Goal: Complete application form

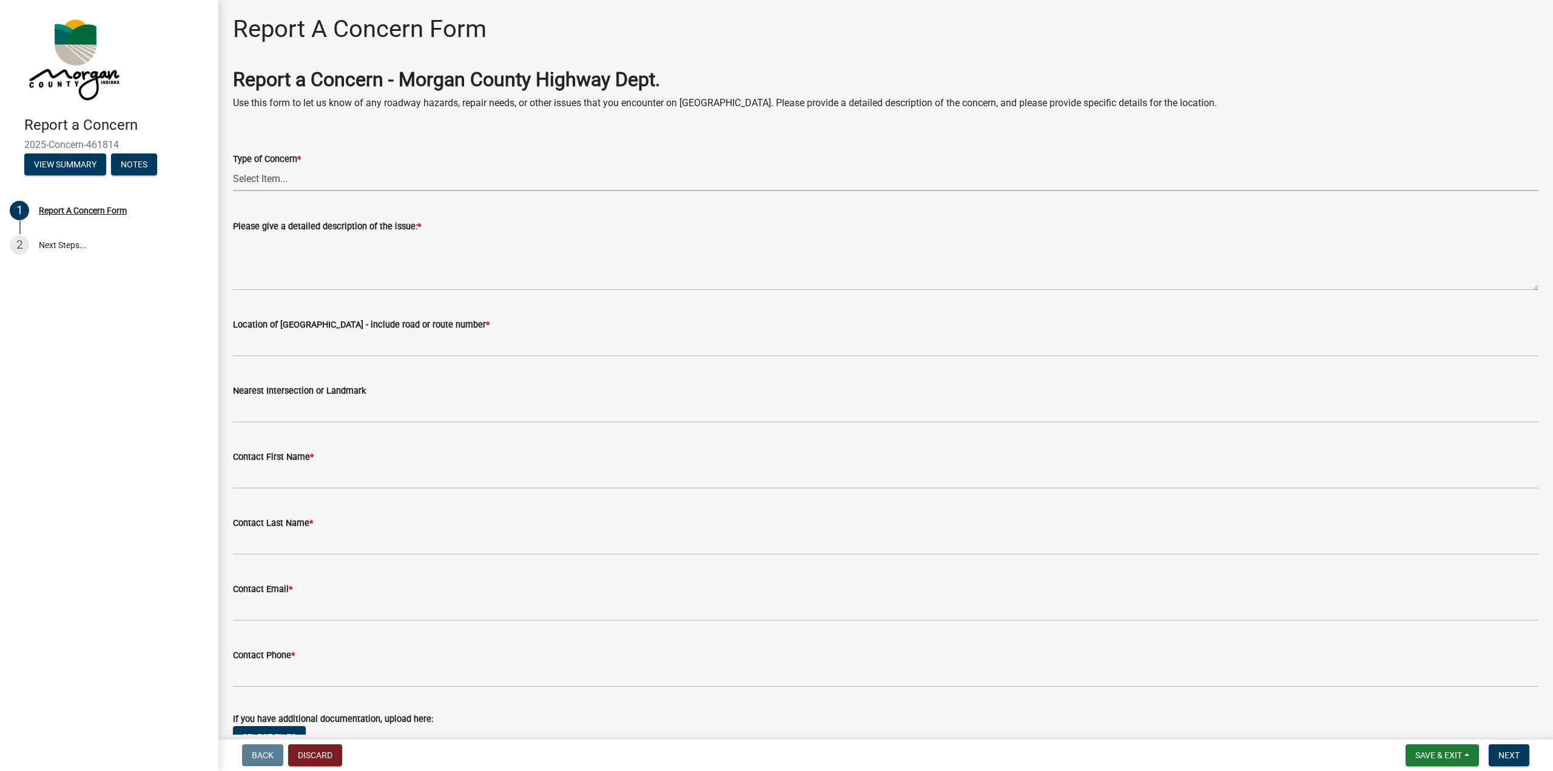
click at [355, 183] on select "Select Item... Pot Hole Patching Ditch Tree Sign Mowing Culvert Other" at bounding box center [886, 178] width 1306 height 25
click at [233, 166] on select "Select Item... Pot Hole Patching Ditch Tree Sign Mowing Culvert Other" at bounding box center [886, 178] width 1306 height 25
select select "4e8cd194-75cf-41f7-bca6-0f810dd08e04"
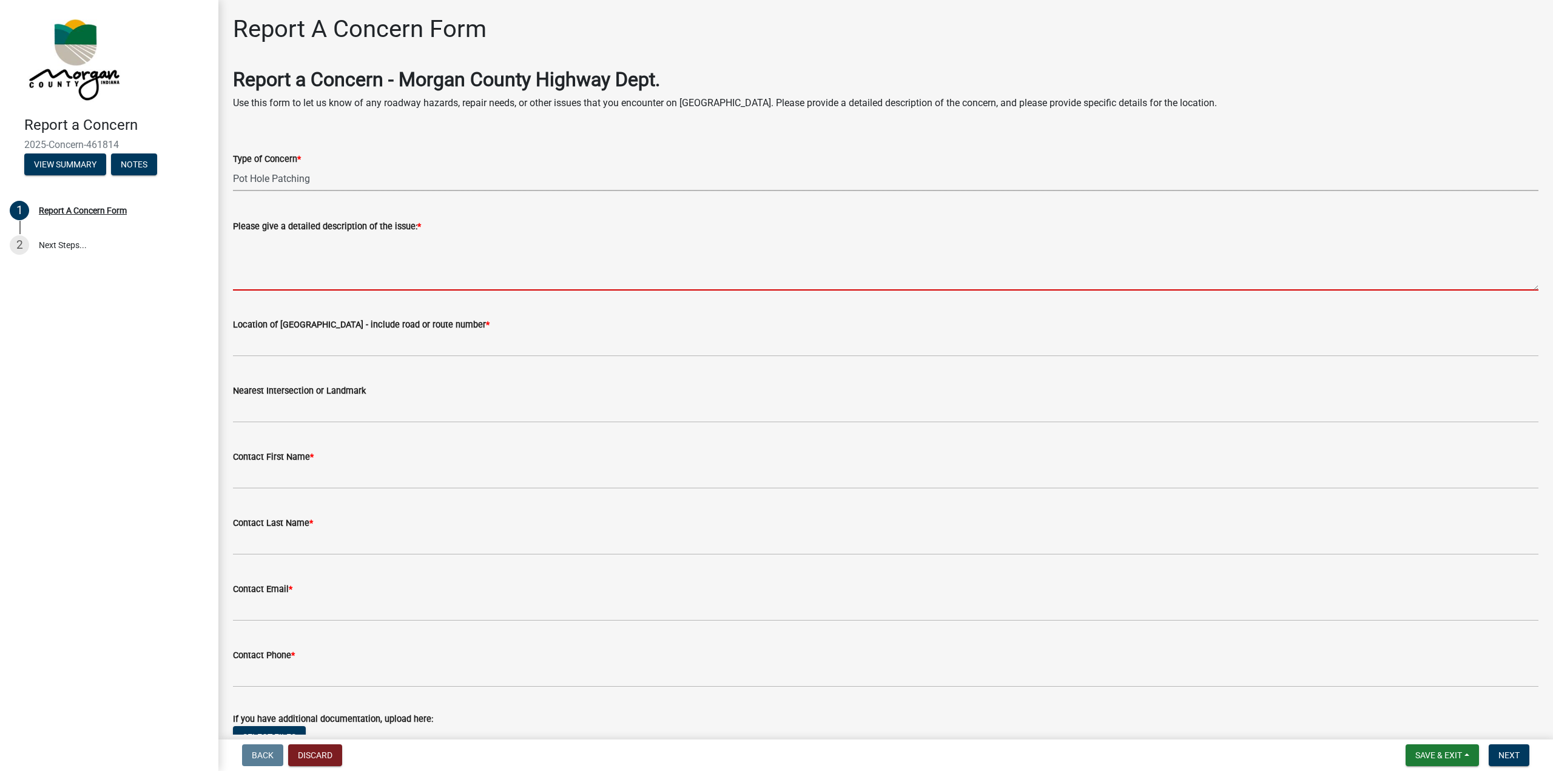
click at [346, 284] on textarea "Please give a detailed description of the issue: *" at bounding box center [886, 262] width 1306 height 57
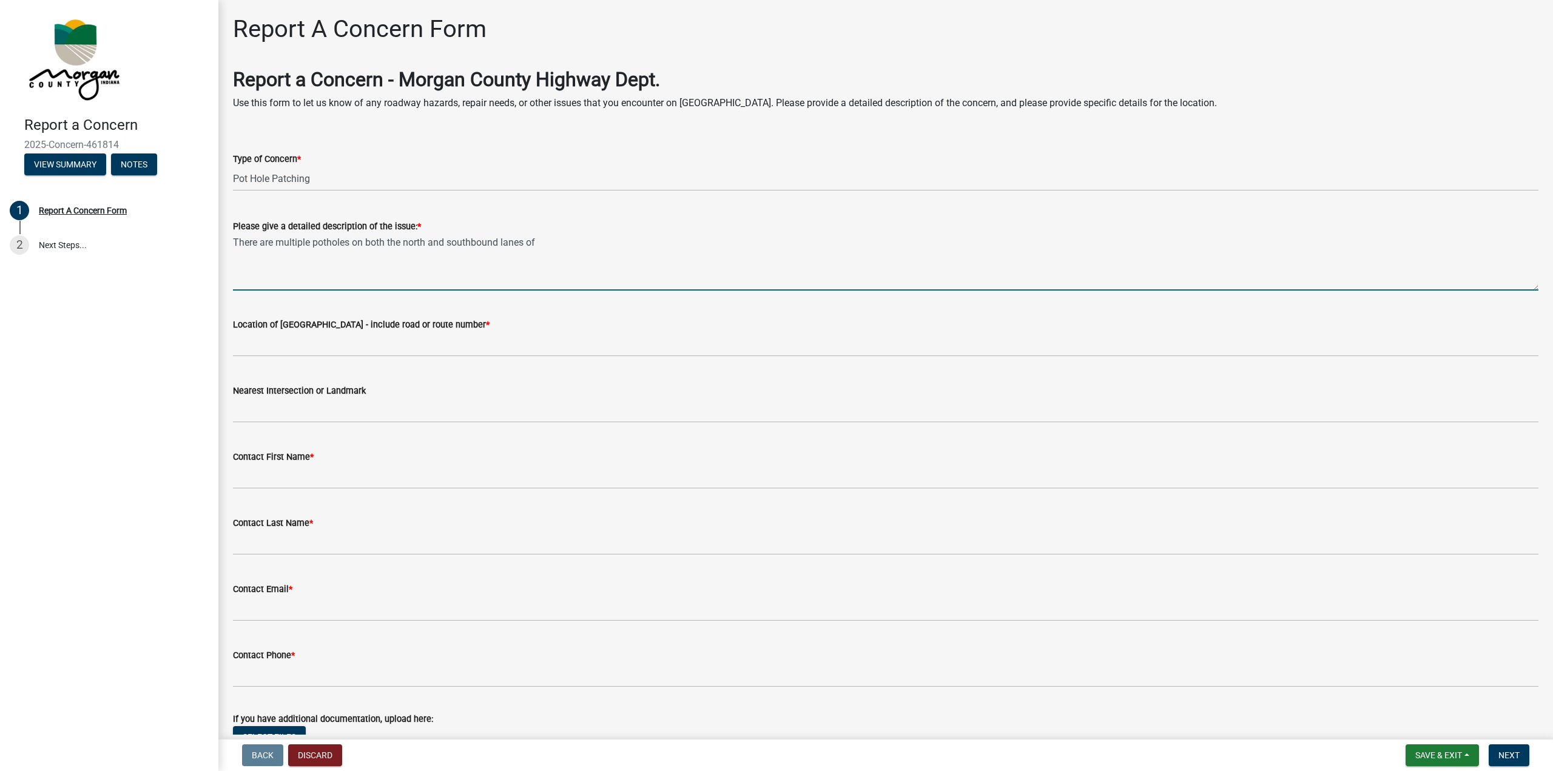
click at [553, 241] on textarea "There are multiple potholes on both the north and southbound lanes of" at bounding box center [886, 262] width 1306 height 57
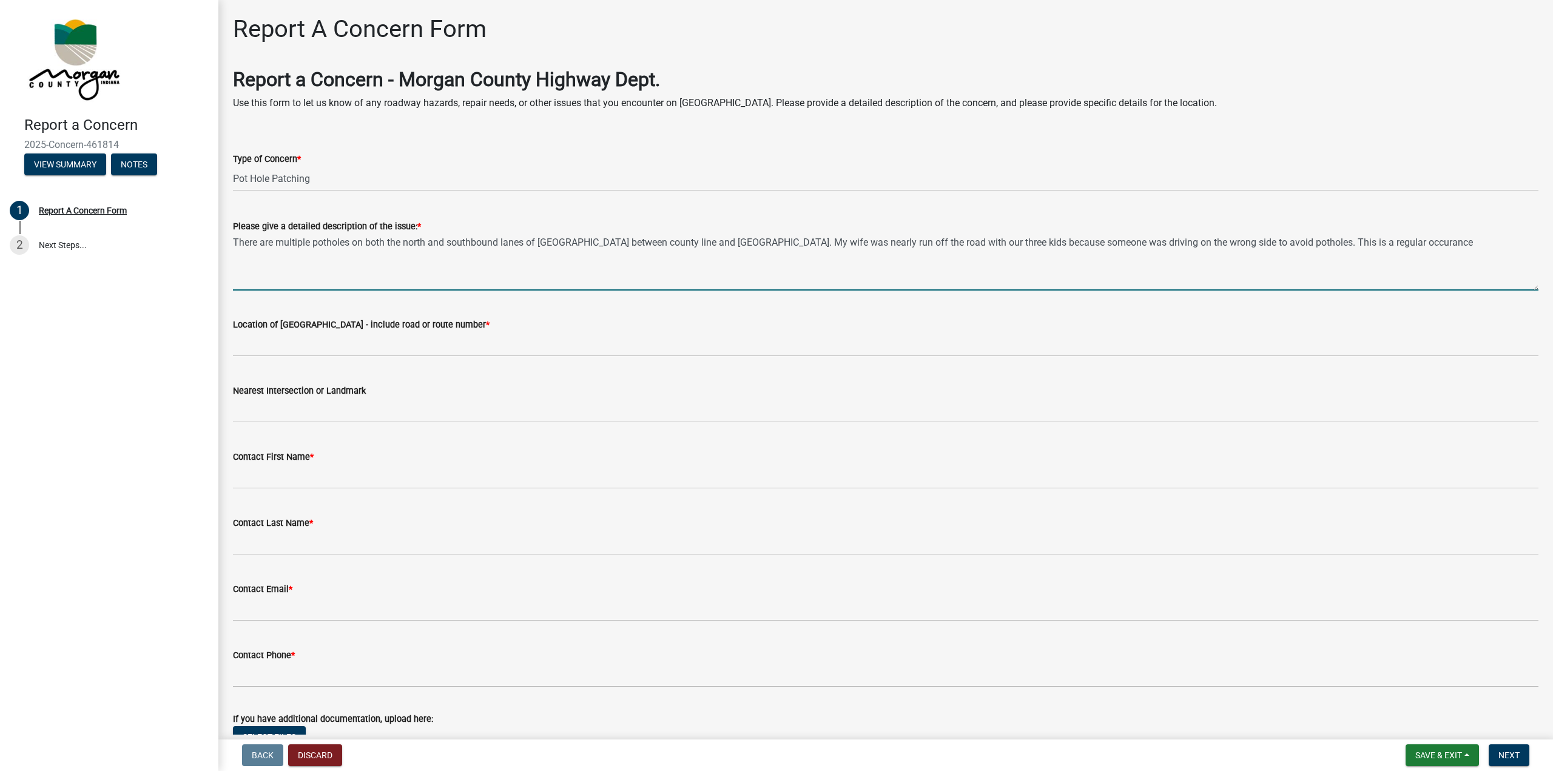
click at [1371, 244] on textarea "There are multiple potholes on both the north and southbound lanes of [GEOGRAPH…" at bounding box center [886, 262] width 1306 height 57
click at [1425, 246] on textarea "There are multiple potholes on both the north and southbound lanes of [GEOGRAPH…" at bounding box center [886, 262] width 1306 height 57
type textarea "There are multiple potholes on both the north and southbound lanes of [GEOGRAPH…"
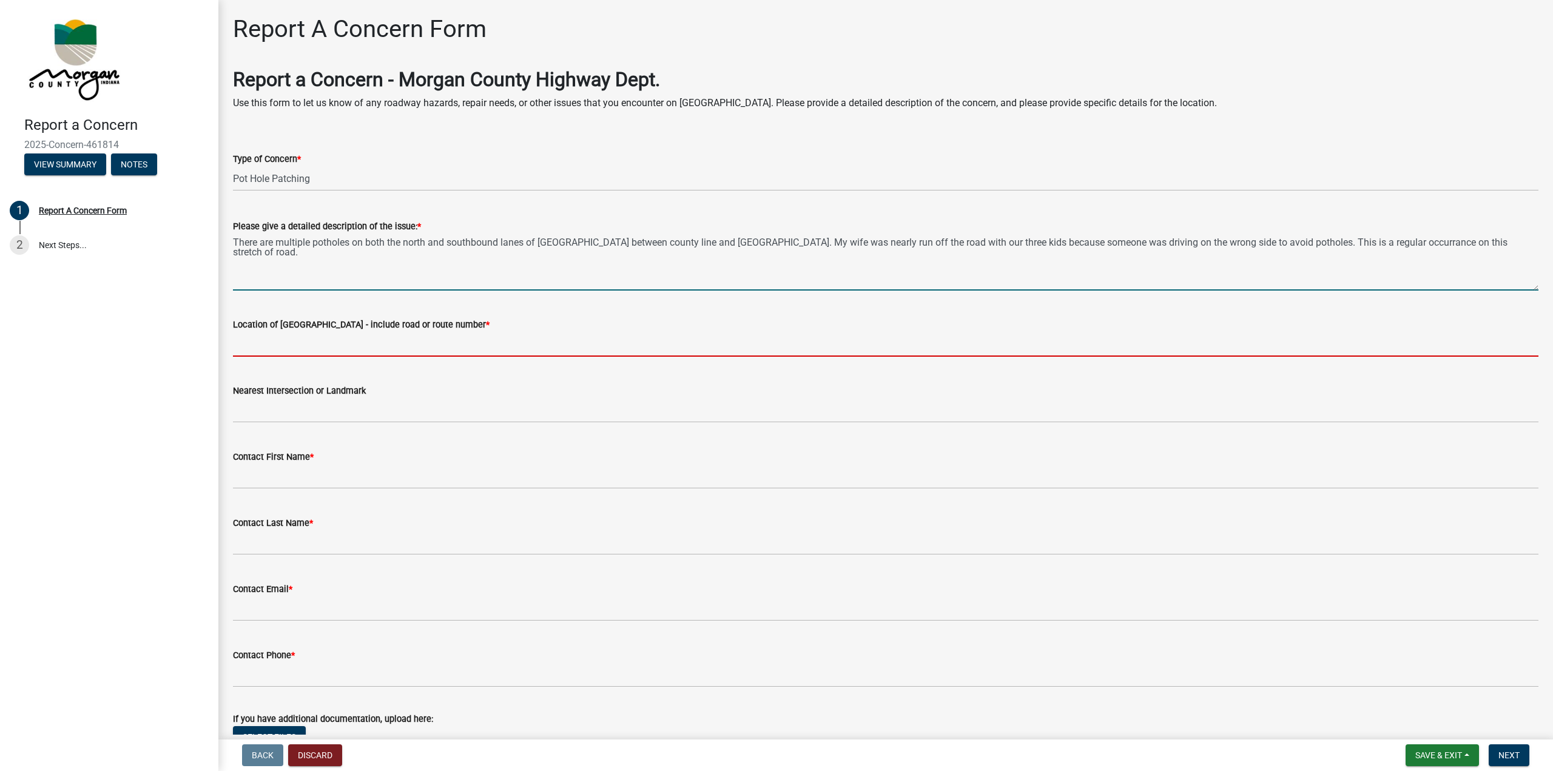
click at [512, 337] on input "Location of [GEOGRAPHIC_DATA] - include road or route number *" at bounding box center [886, 344] width 1306 height 25
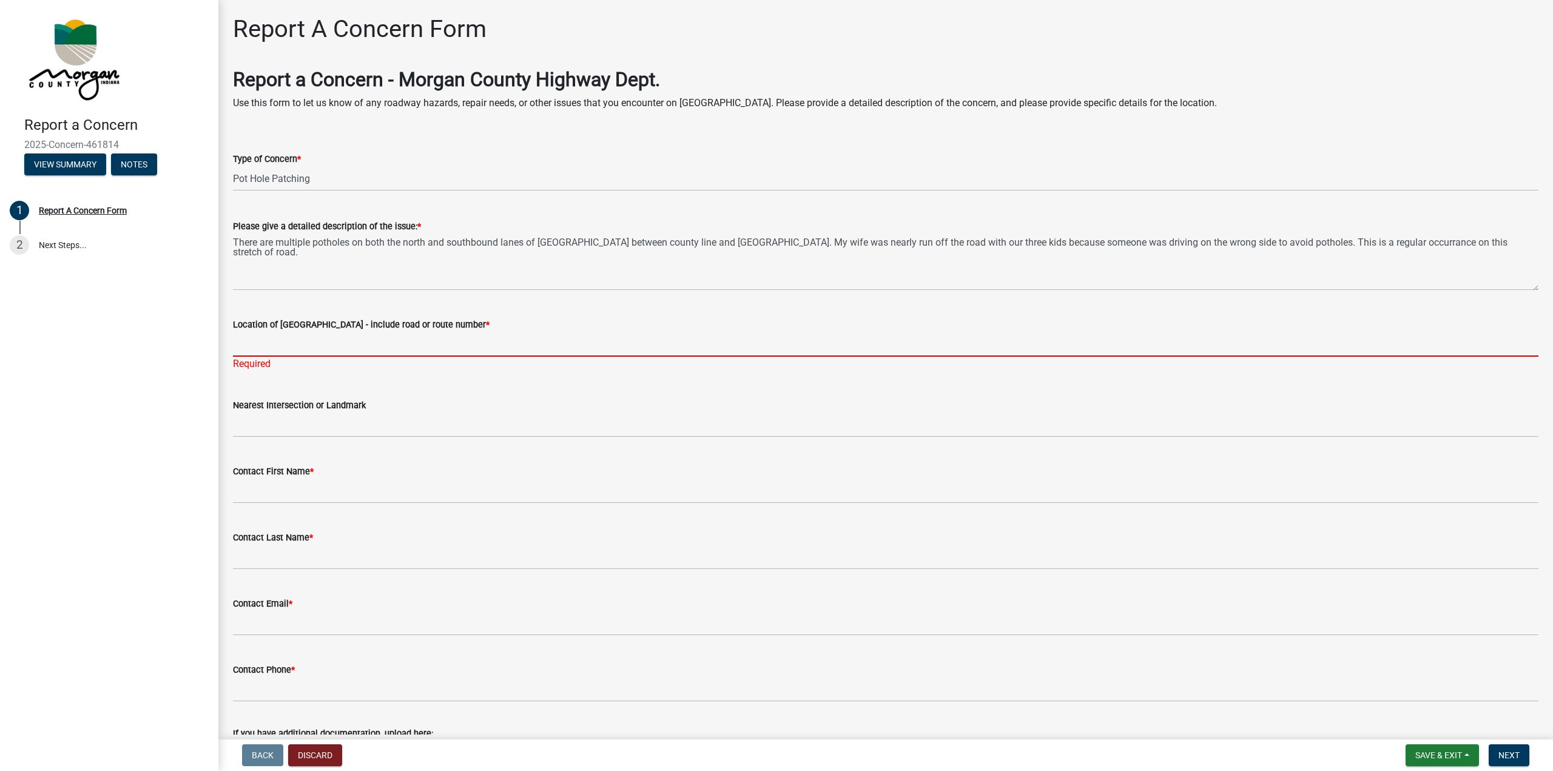
click at [350, 344] on input "Location of [GEOGRAPHIC_DATA] - include road or route number *" at bounding box center [886, 344] width 1306 height 25
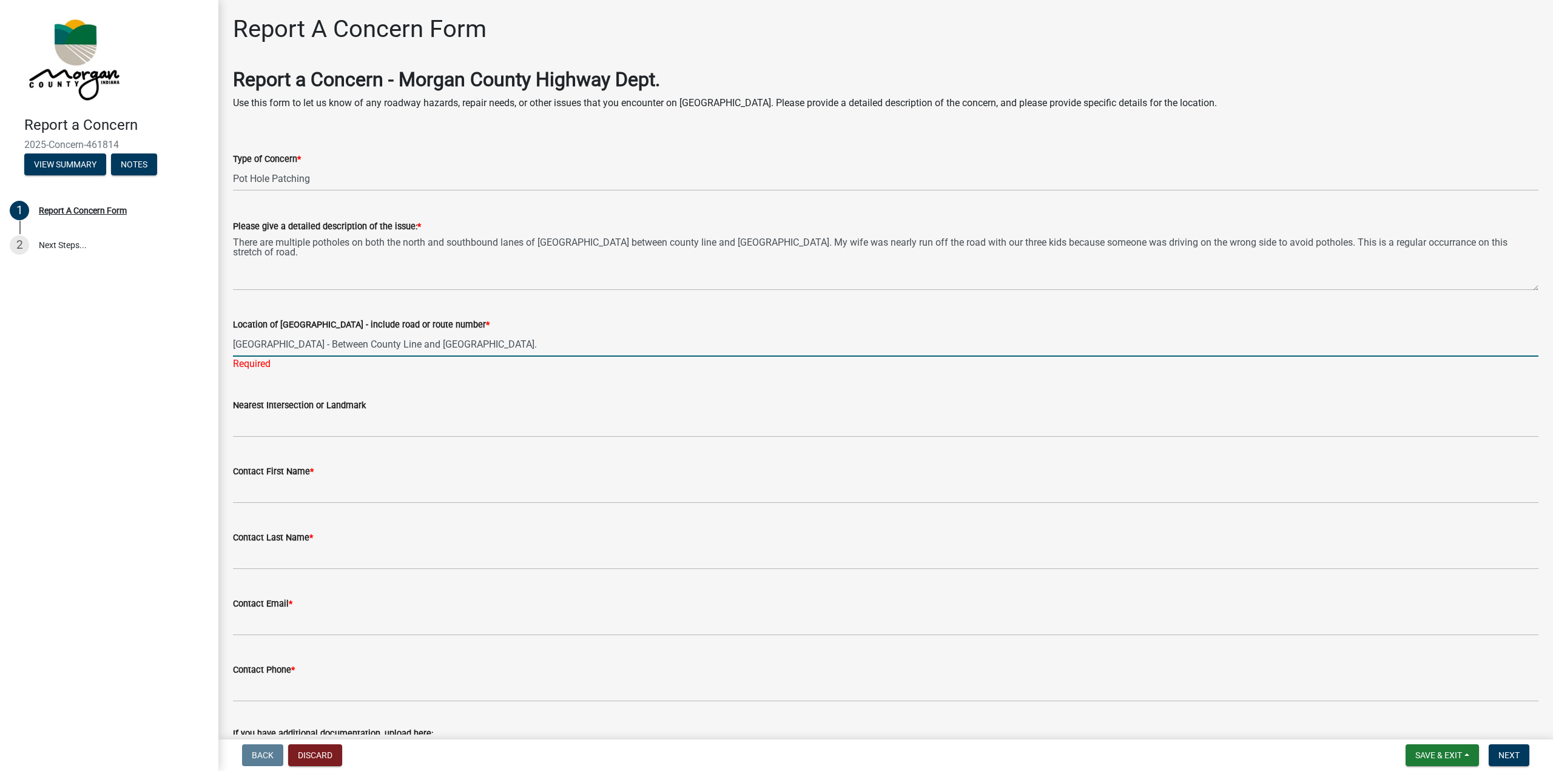
type input "[GEOGRAPHIC_DATA] - Between County Line and [GEOGRAPHIC_DATA]."
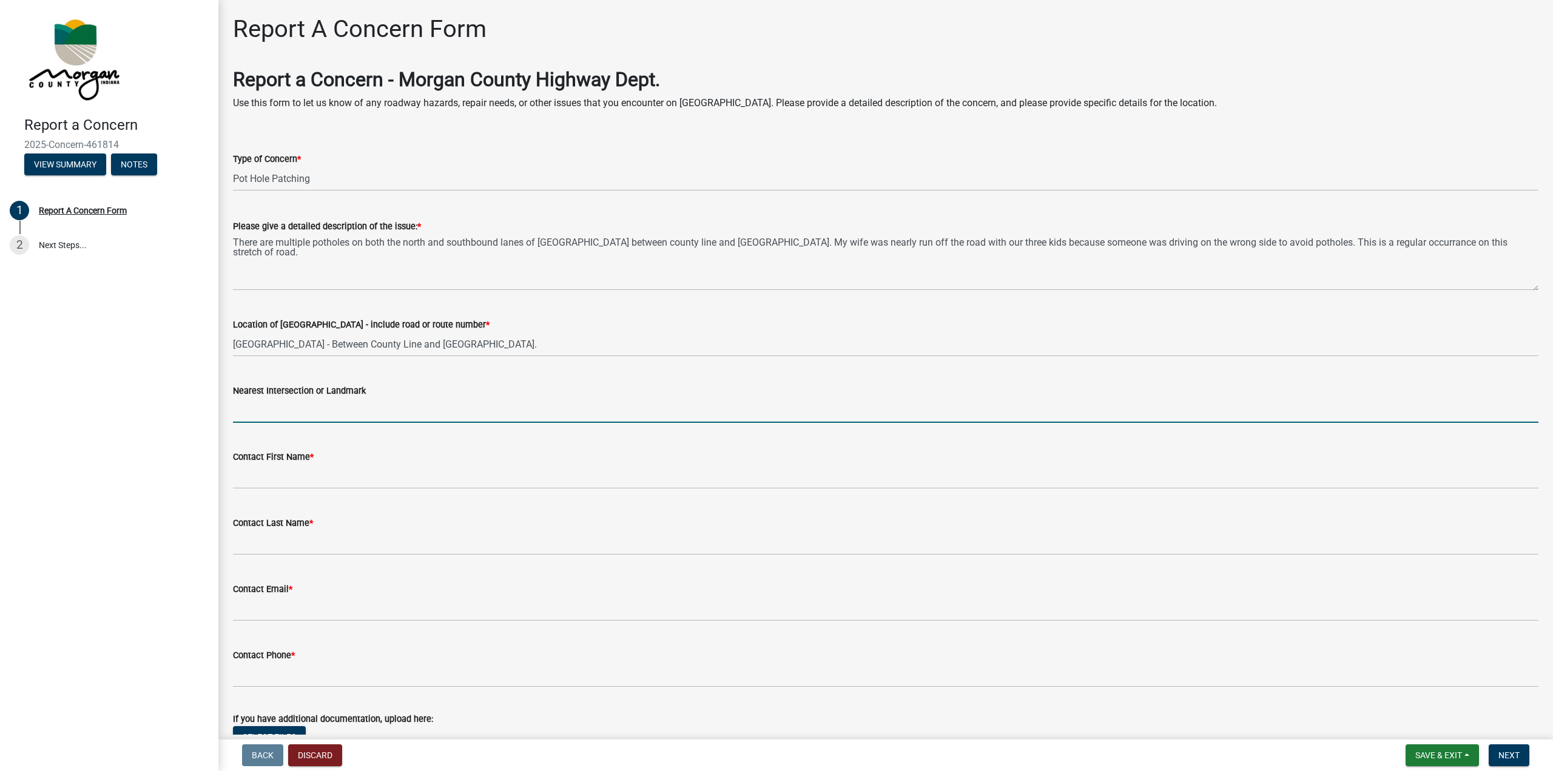
click at [351, 411] on input "Nearest Intersection or Landmark" at bounding box center [886, 410] width 1306 height 25
click at [337, 399] on input "Nearest Intersection or Landmark" at bounding box center [886, 410] width 1306 height 25
click at [322, 410] on input "Nearest Intersection or Landmark" at bounding box center [886, 410] width 1306 height 25
type input "C"
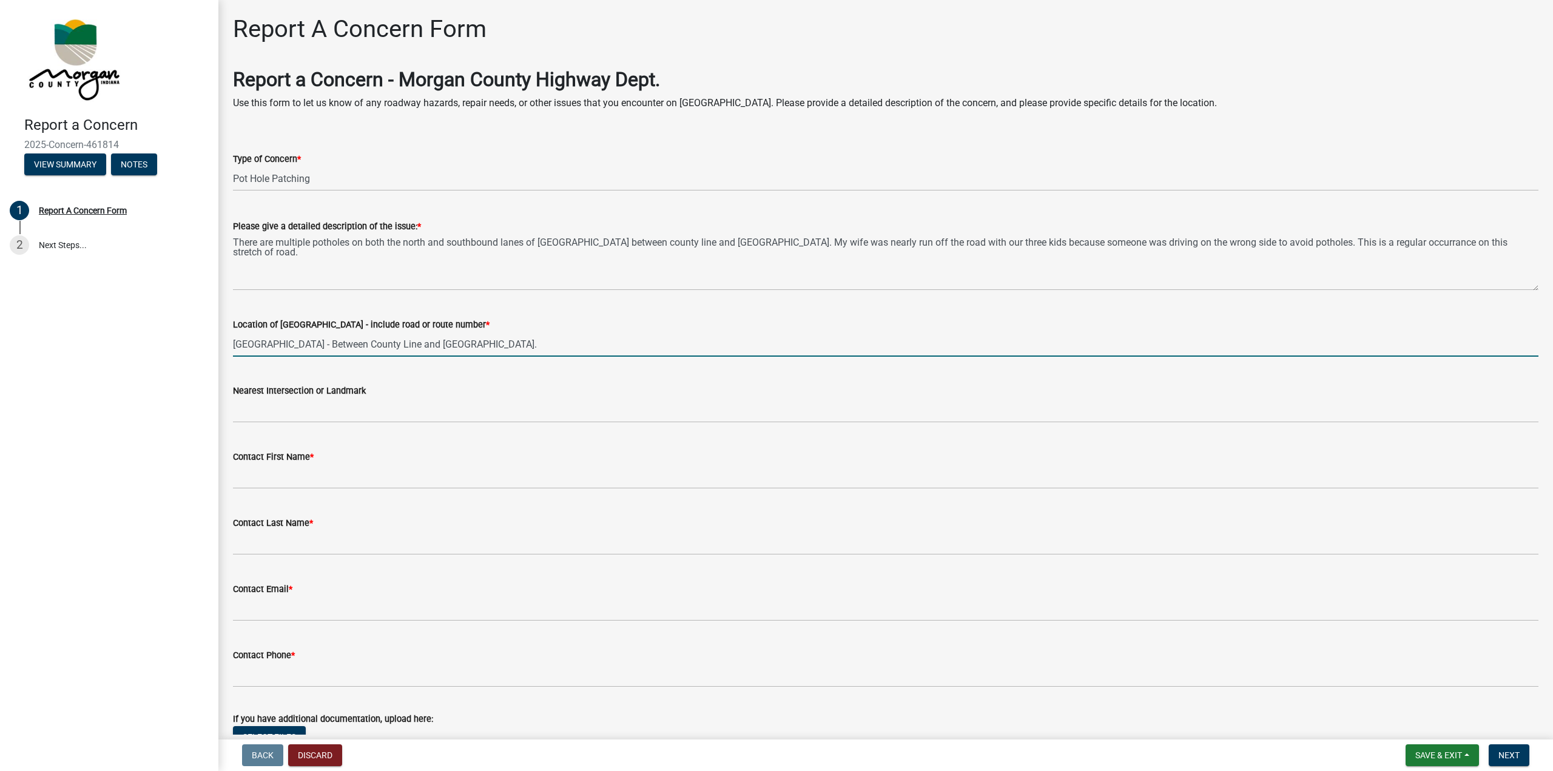
drag, startPoint x: 453, startPoint y: 345, endPoint x: 231, endPoint y: 368, distance: 222.7
click at [215, 337] on div "Report a Concern 2025-Concern-461814 View Summary Notes 1 Report A Concern Form…" at bounding box center [776, 385] width 1553 height 771
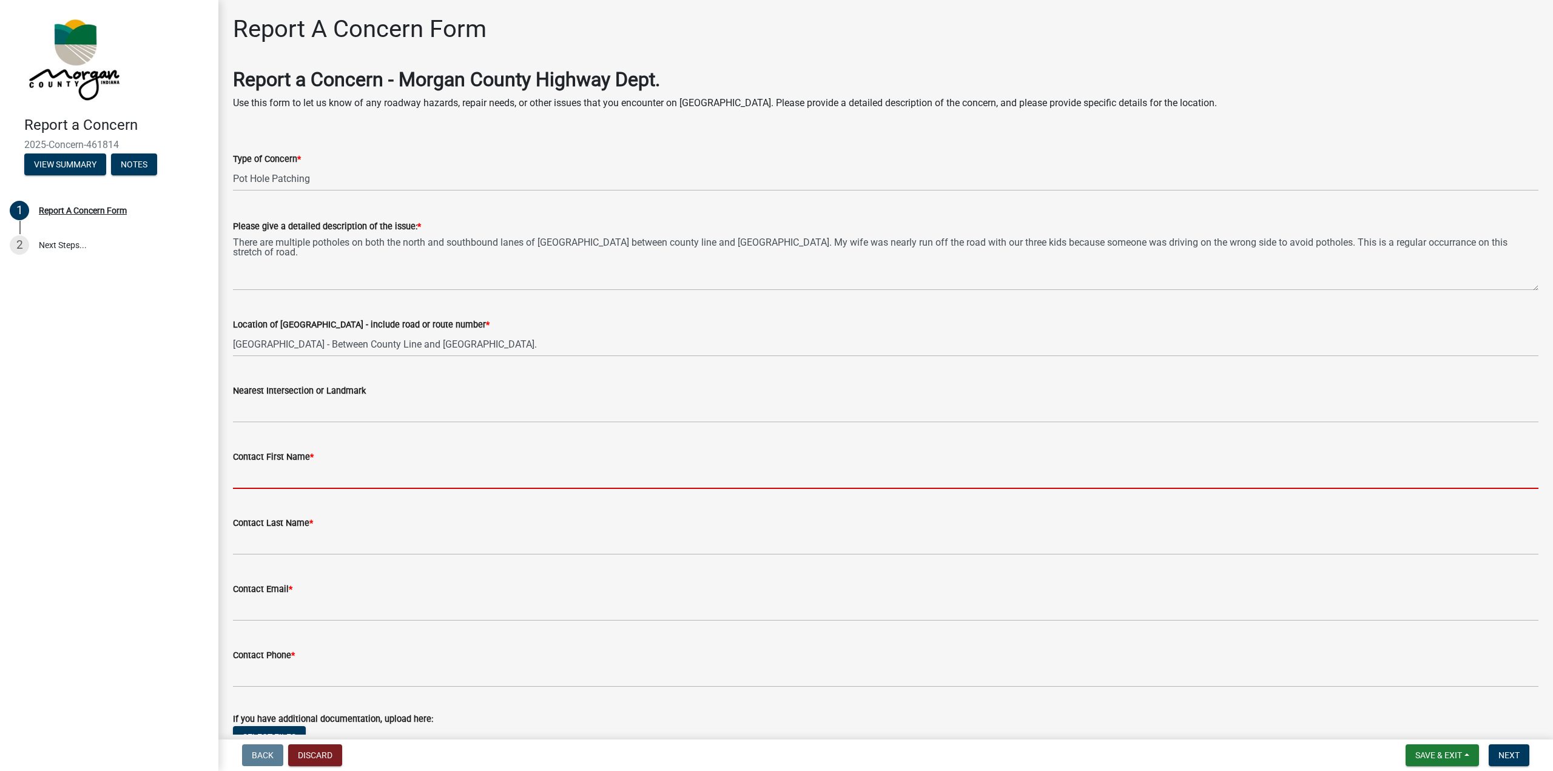
click at [269, 483] on input "Contact First Name *" at bounding box center [886, 476] width 1306 height 25
type input "[PERSON_NAME]"
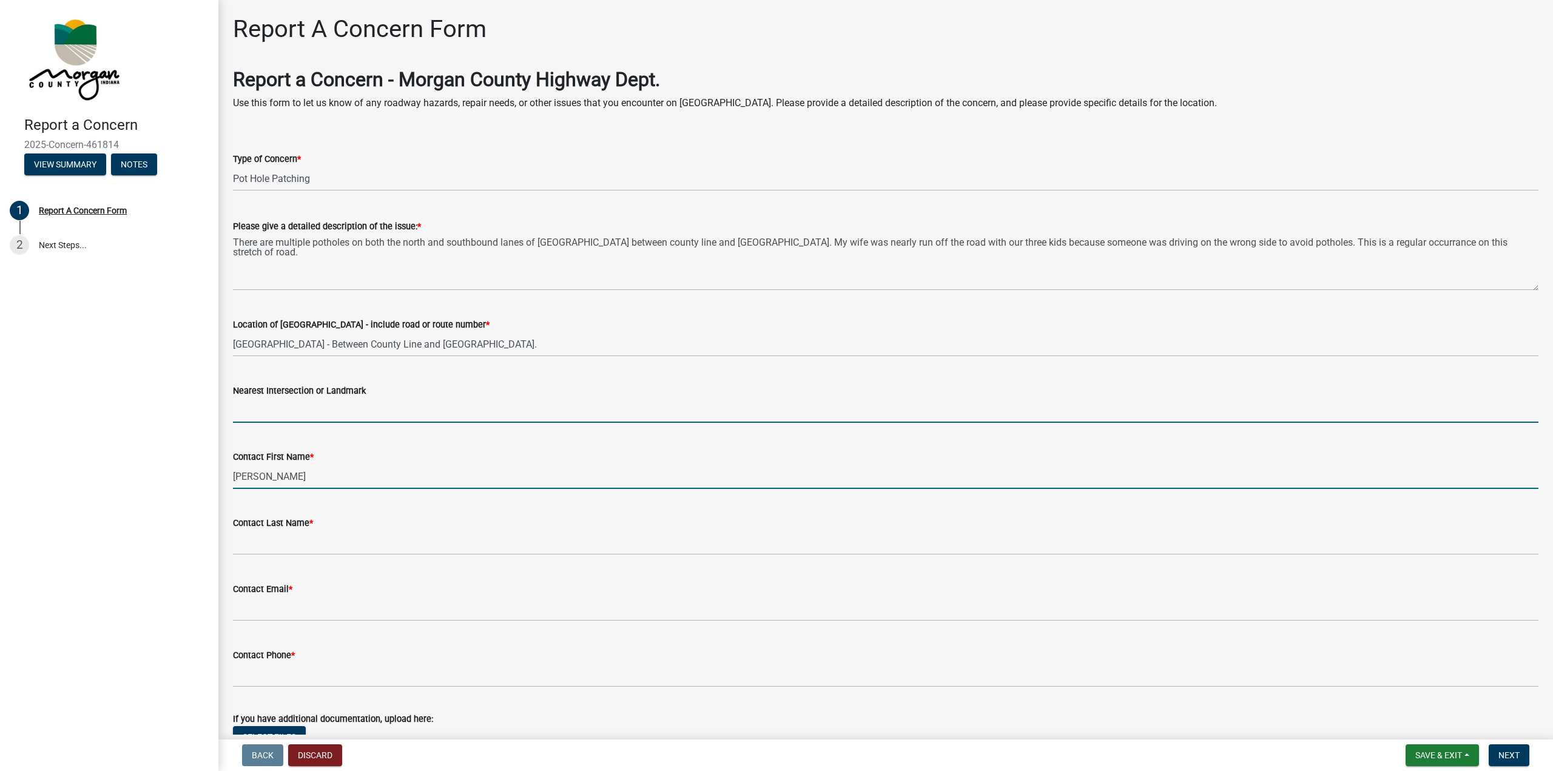
type input "IN"
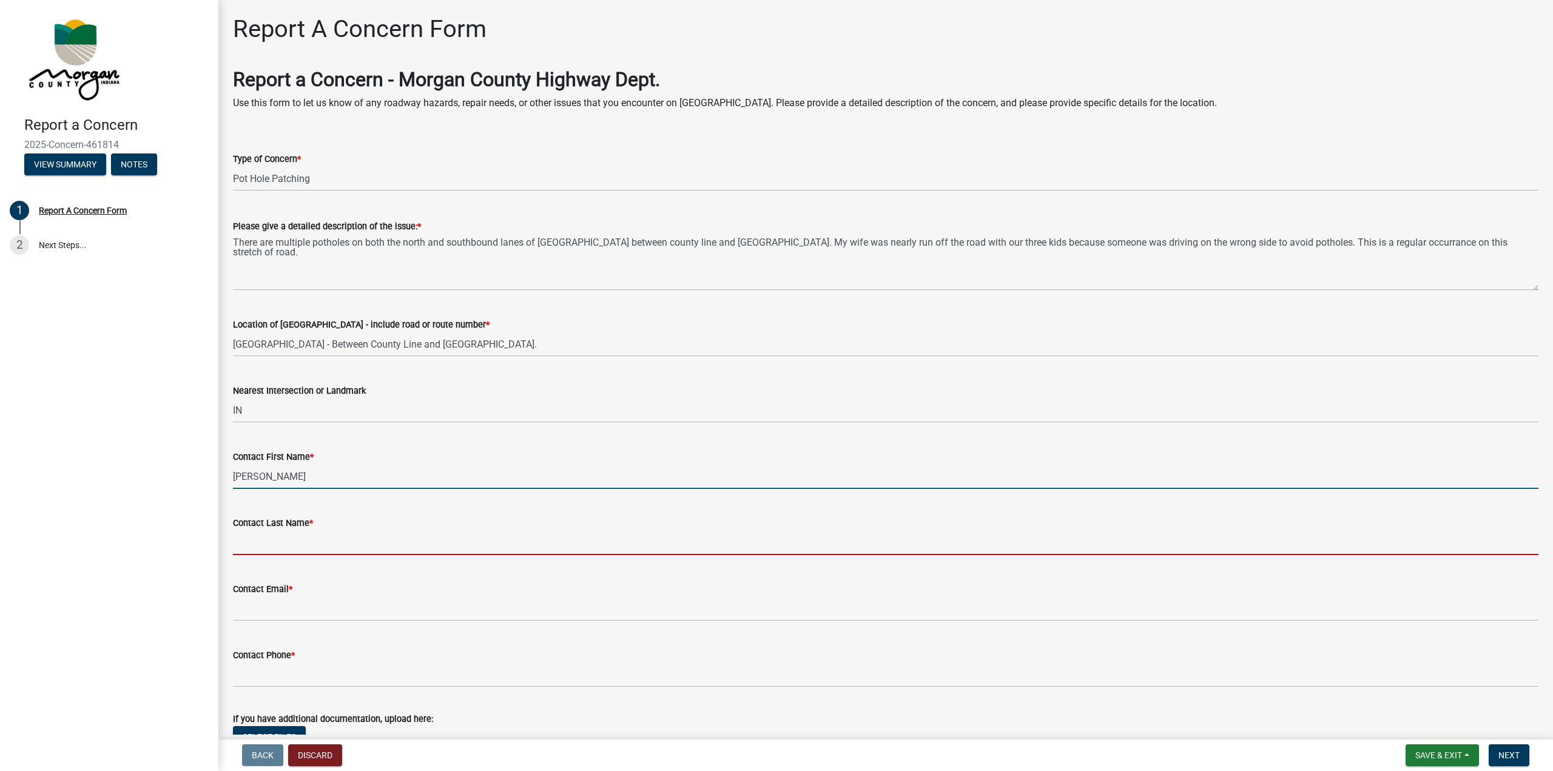
type input "[PERSON_NAME]"
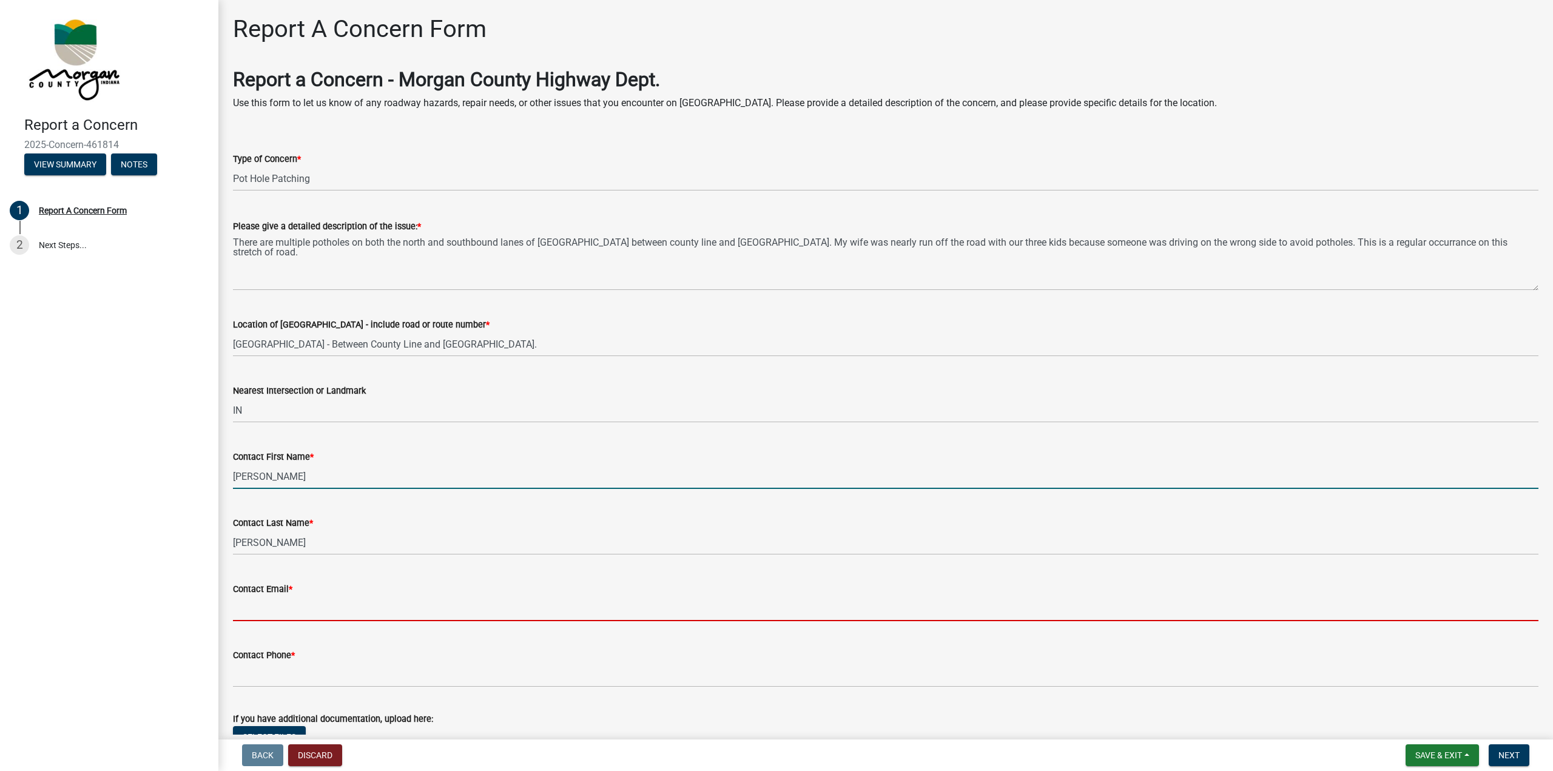
type input "[EMAIL_ADDRESS][DOMAIN_NAME]"
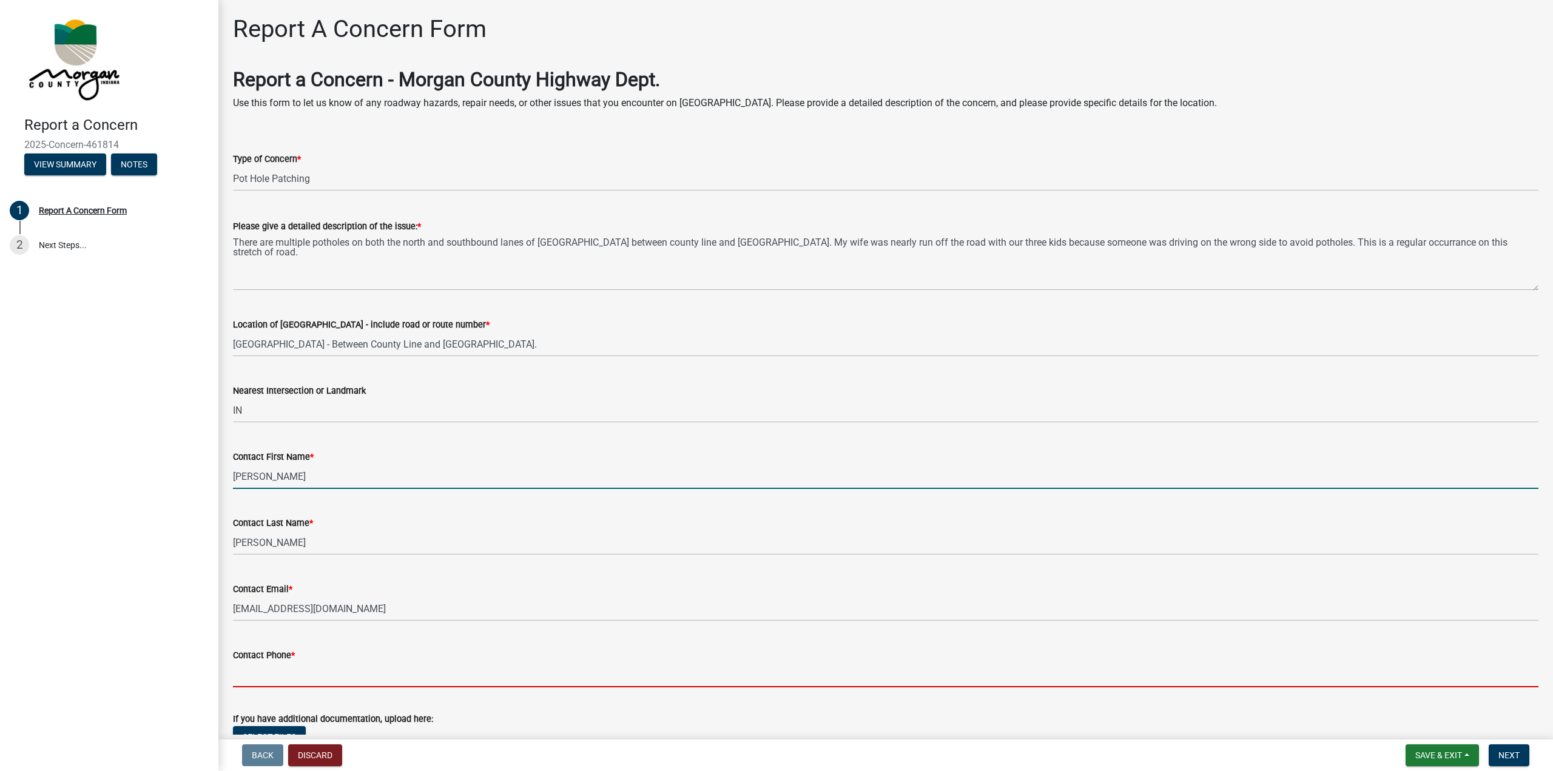
type input "3175040659"
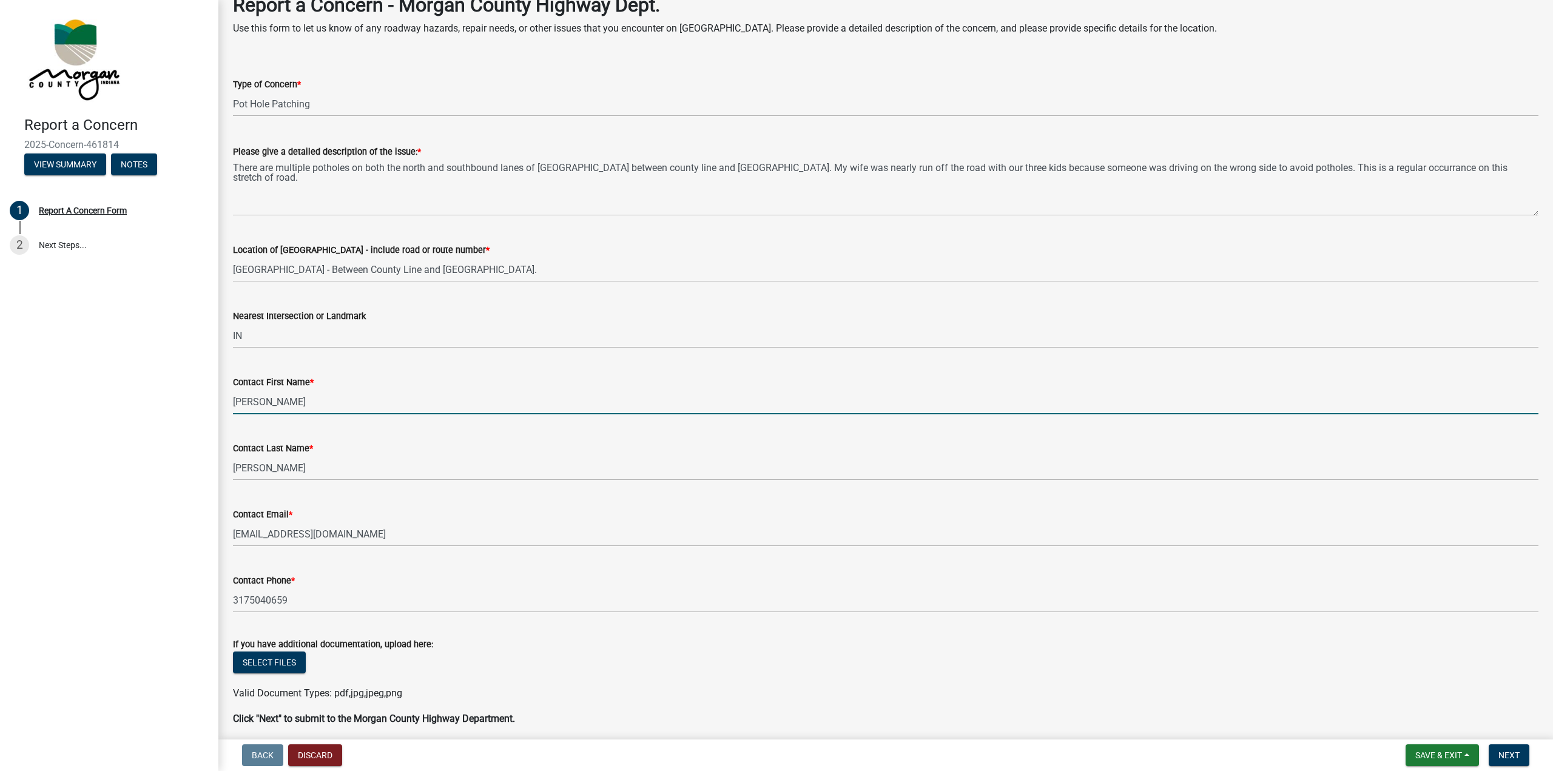
scroll to position [123, 0]
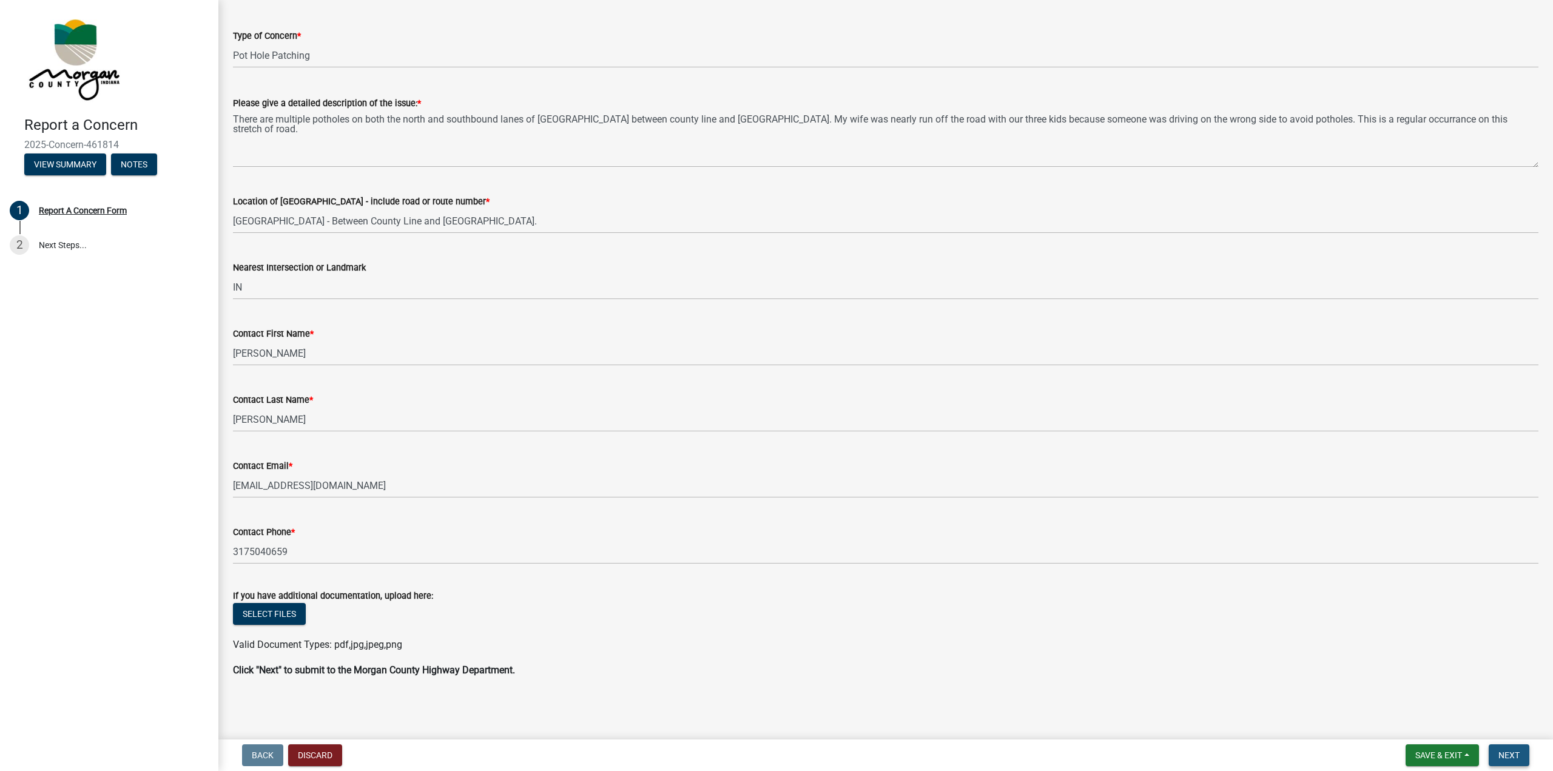
click at [1508, 758] on span "Next" at bounding box center [1509, 756] width 21 height 10
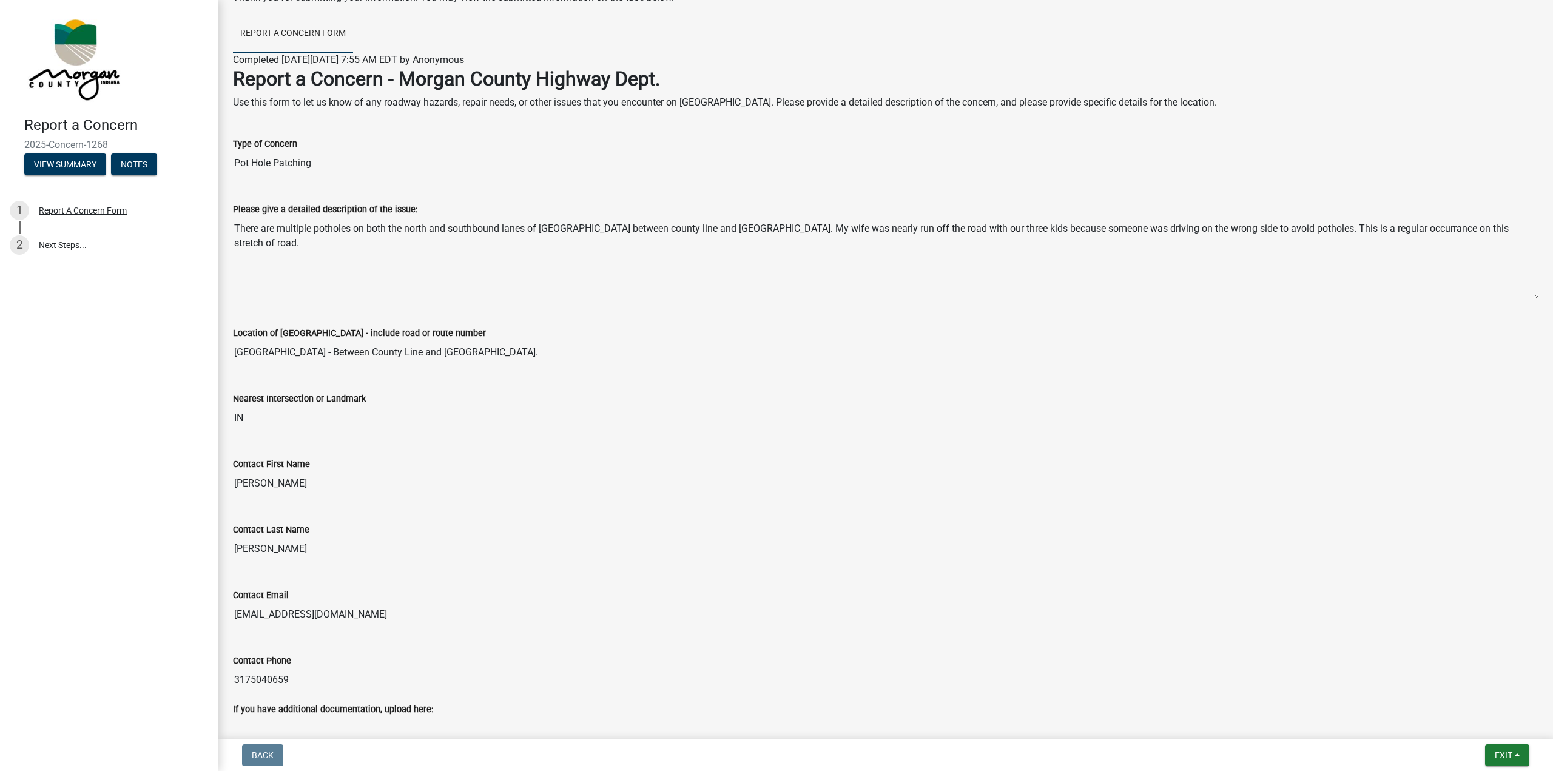
scroll to position [165, 0]
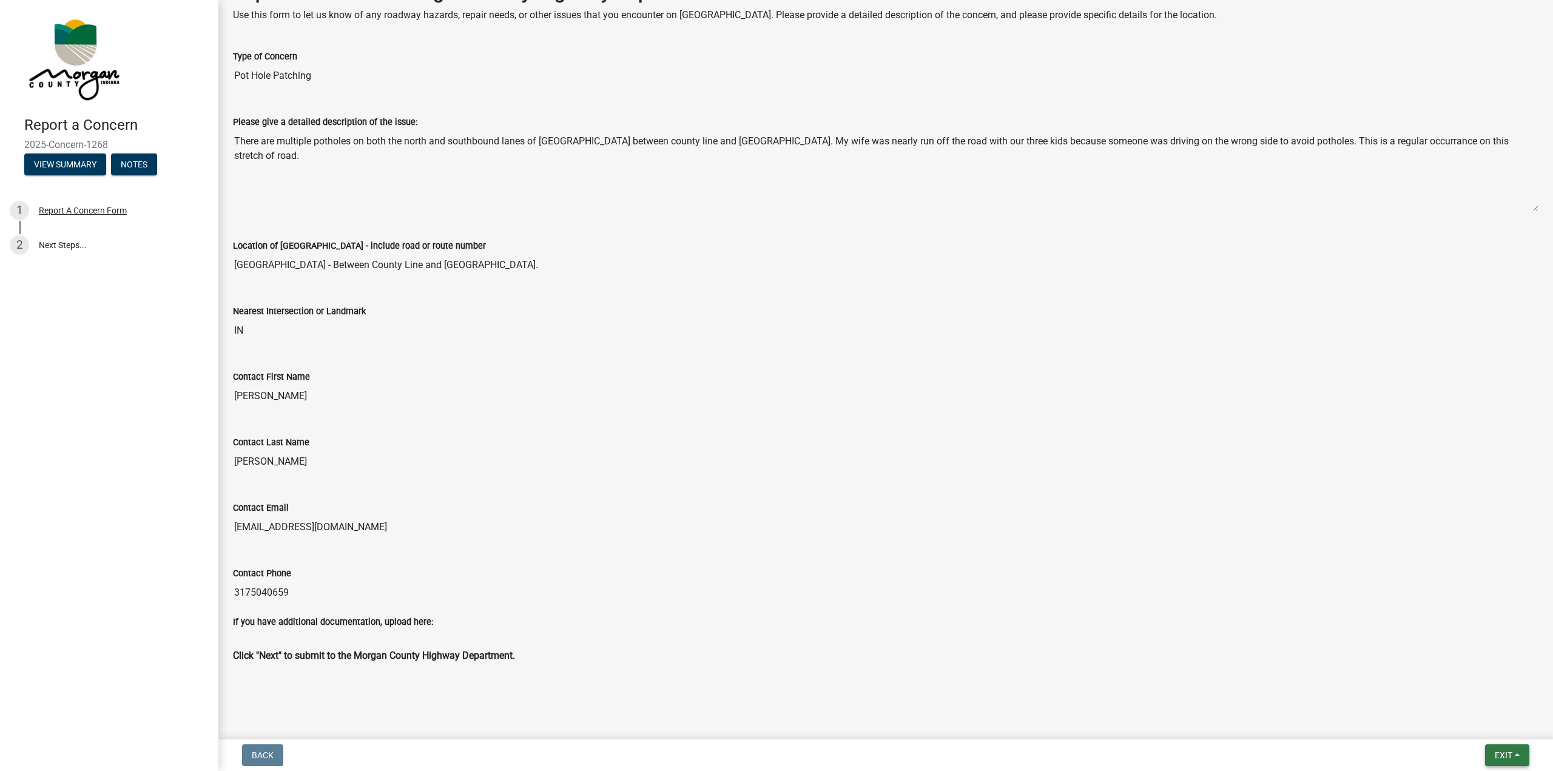
click at [1496, 763] on button "Exit" at bounding box center [1507, 755] width 44 height 22
click at [1469, 723] on button "Save & Exit" at bounding box center [1481, 723] width 97 height 29
